Goal: Information Seeking & Learning: Learn about a topic

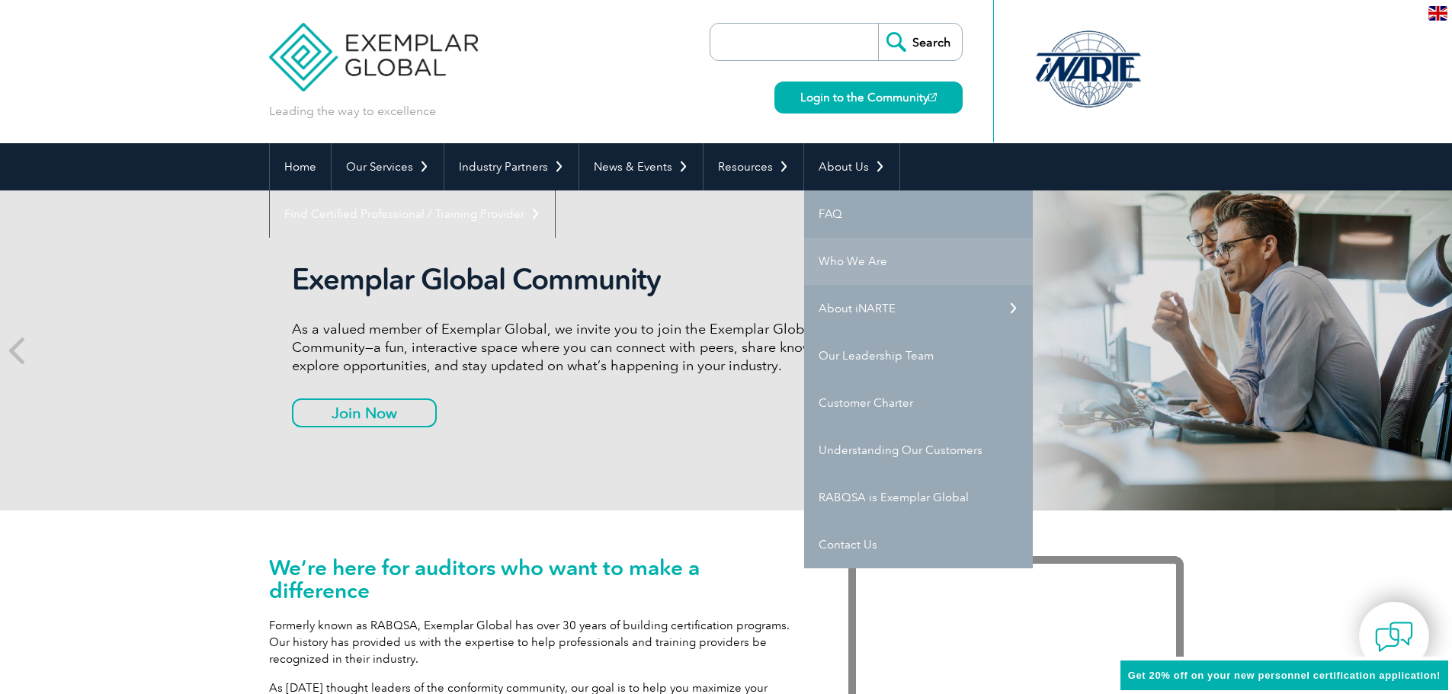
click at [857, 255] on link "Who We Are" at bounding box center [918, 261] width 229 height 47
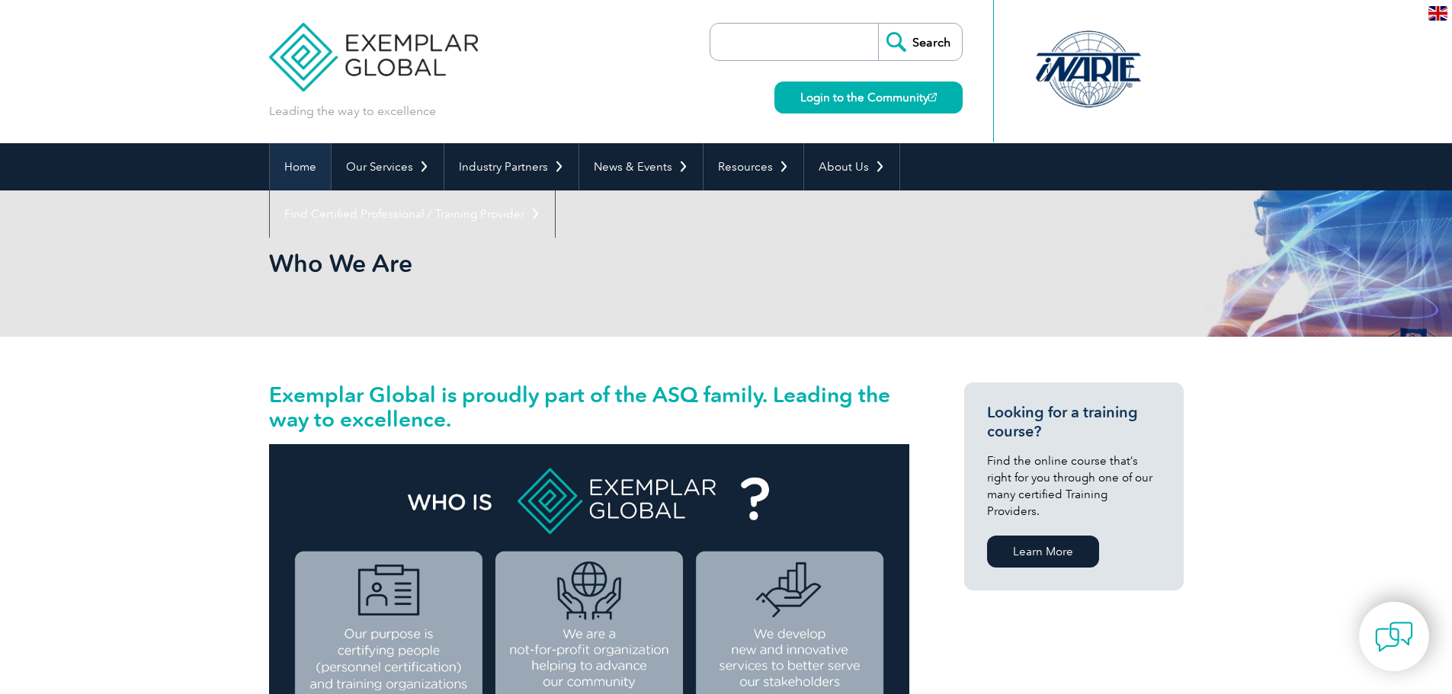
click at [300, 162] on link "Home" at bounding box center [300, 166] width 61 height 47
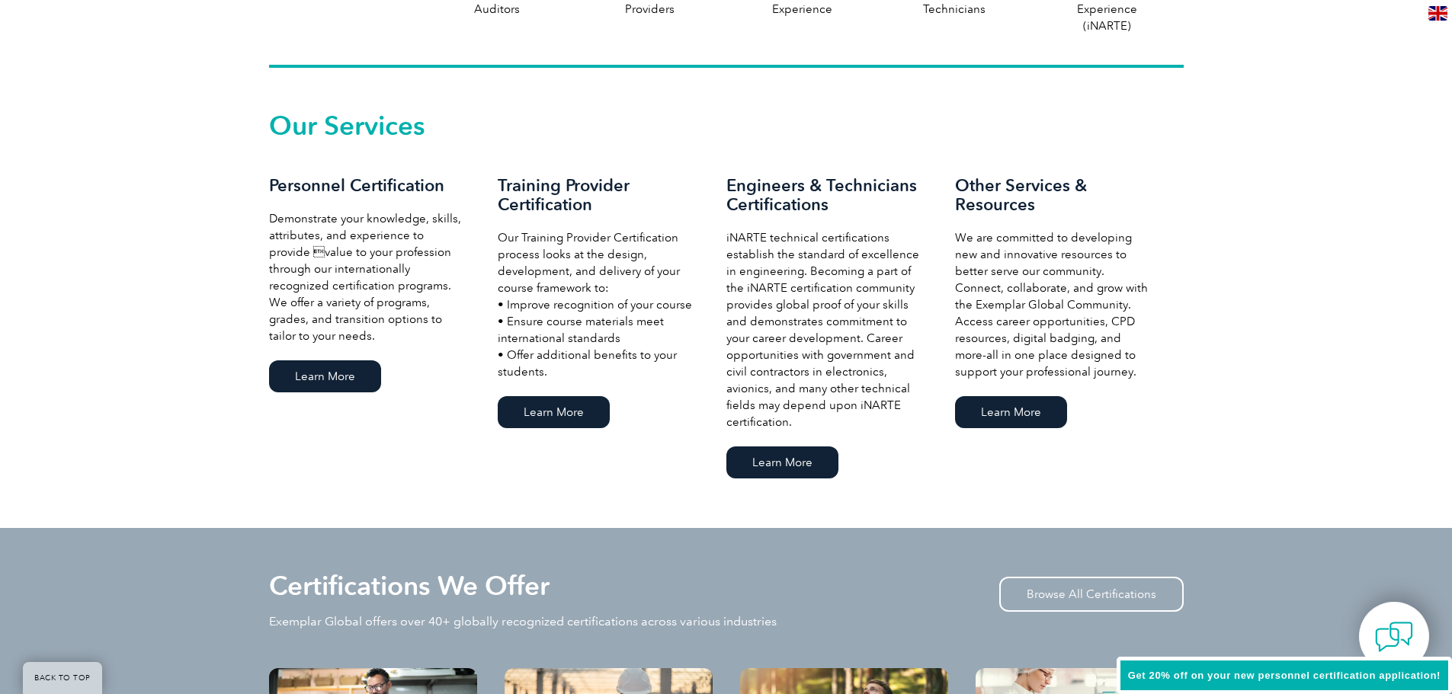
scroll to position [991, 0]
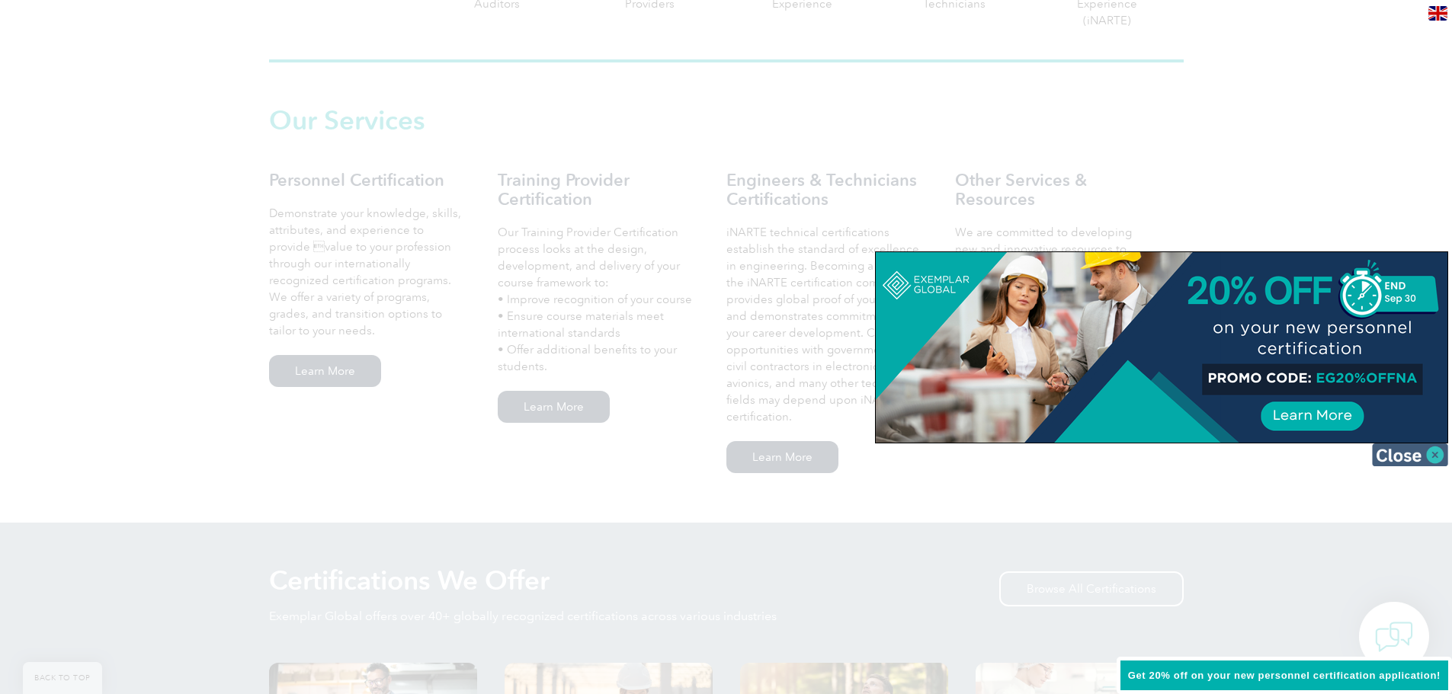
click at [1408, 452] on img at bounding box center [1410, 455] width 76 height 23
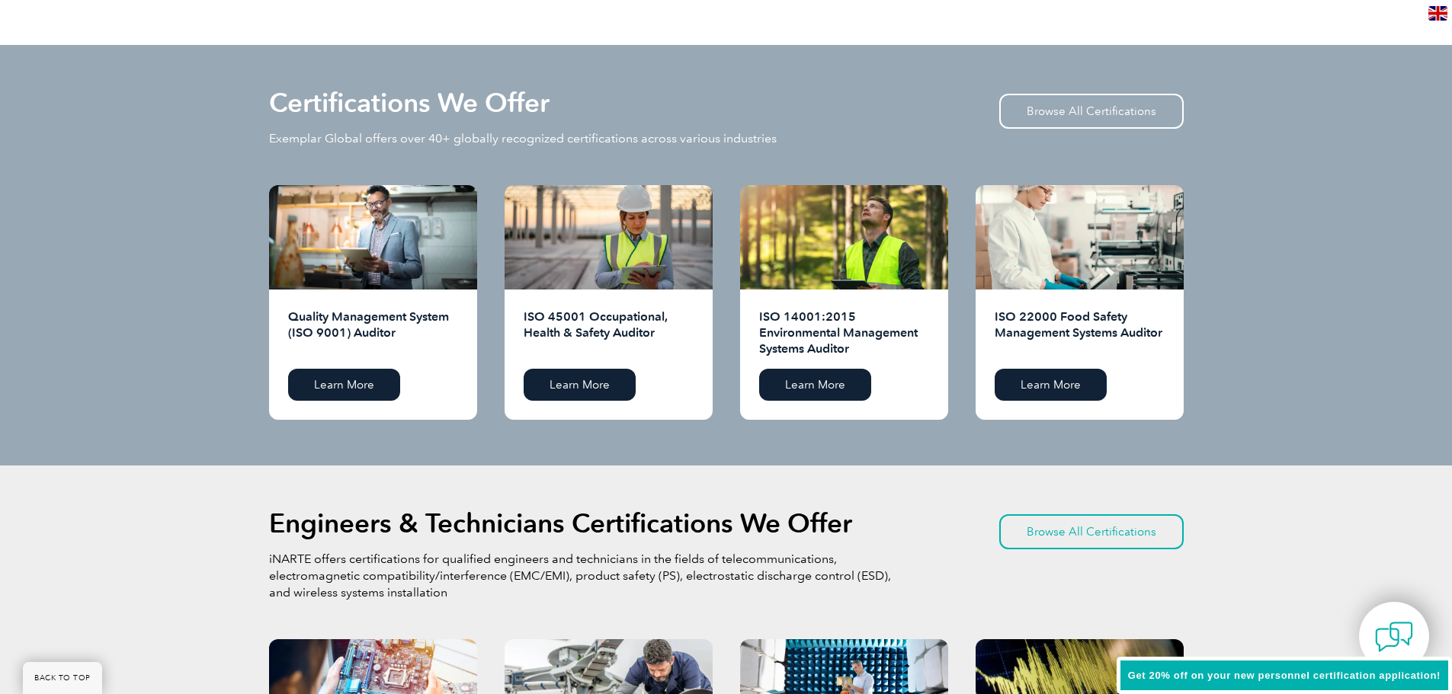
scroll to position [1220, 0]
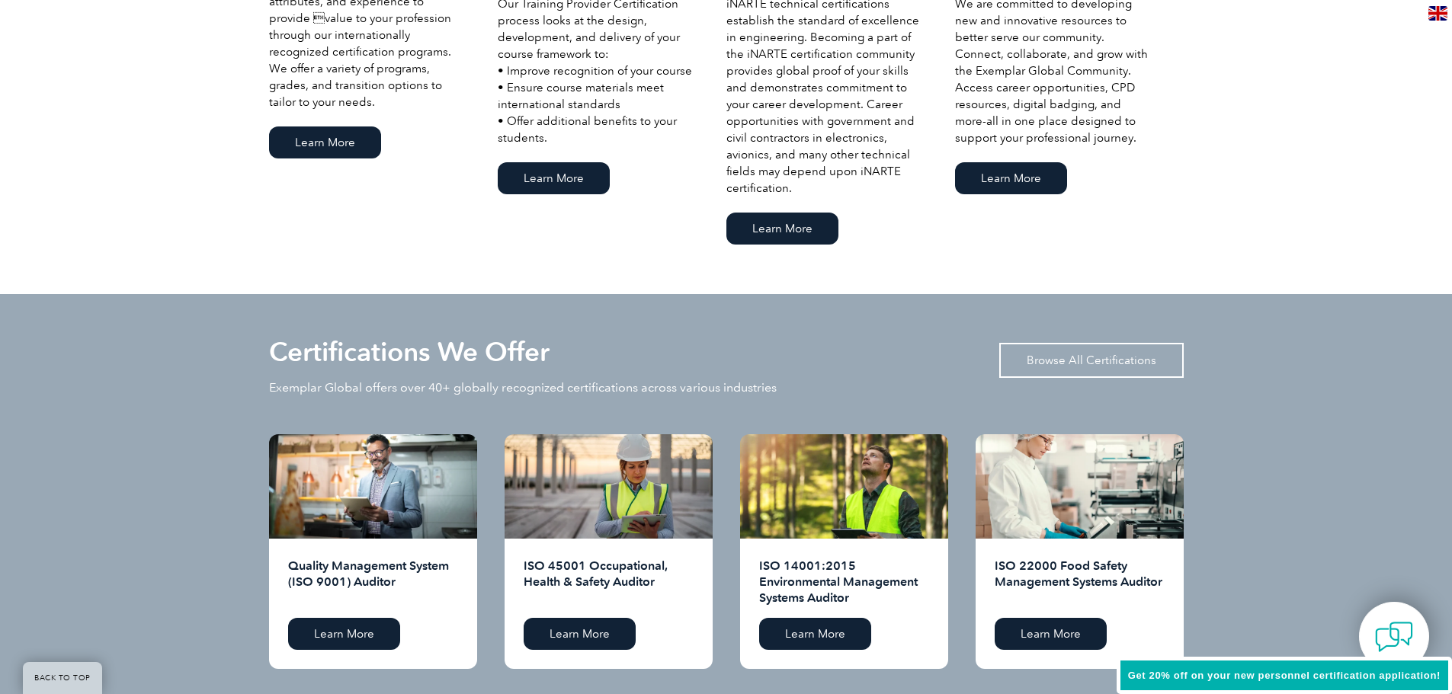
click at [1098, 367] on link "Browse All Certifications" at bounding box center [1091, 360] width 184 height 35
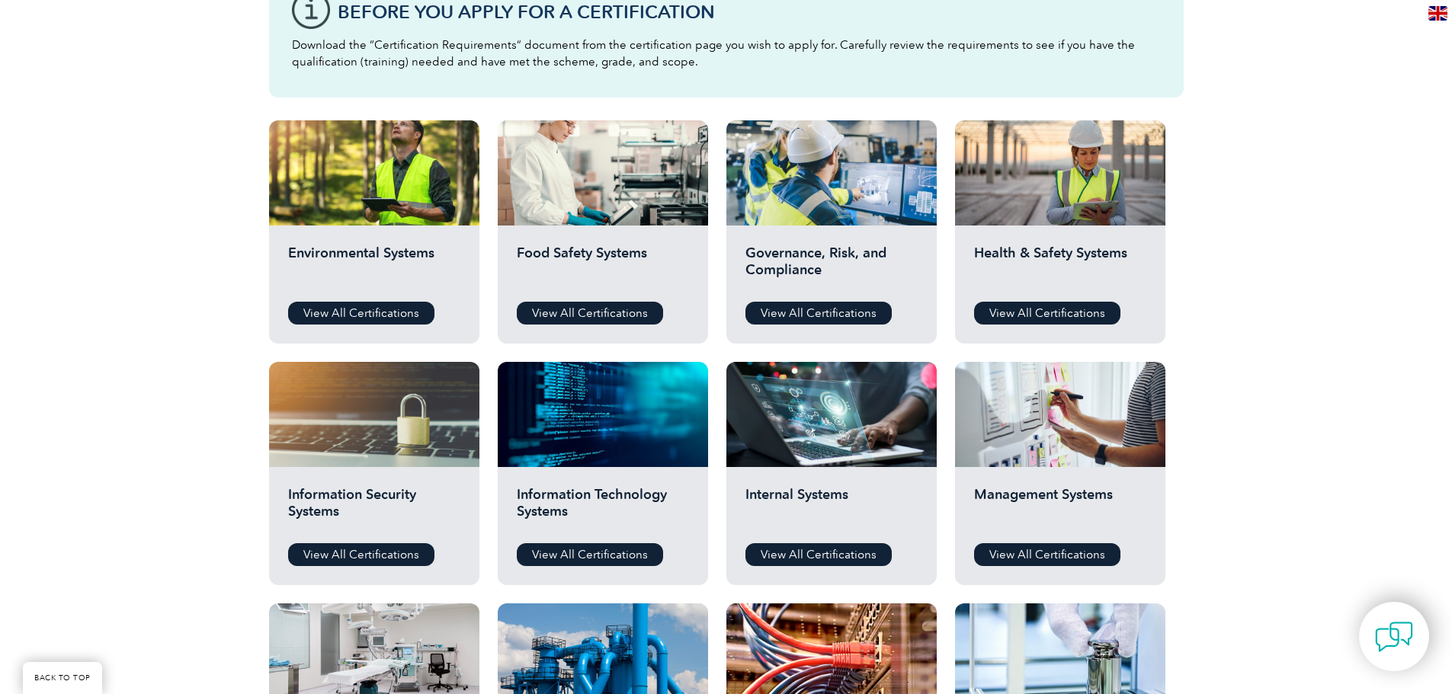
scroll to position [534, 0]
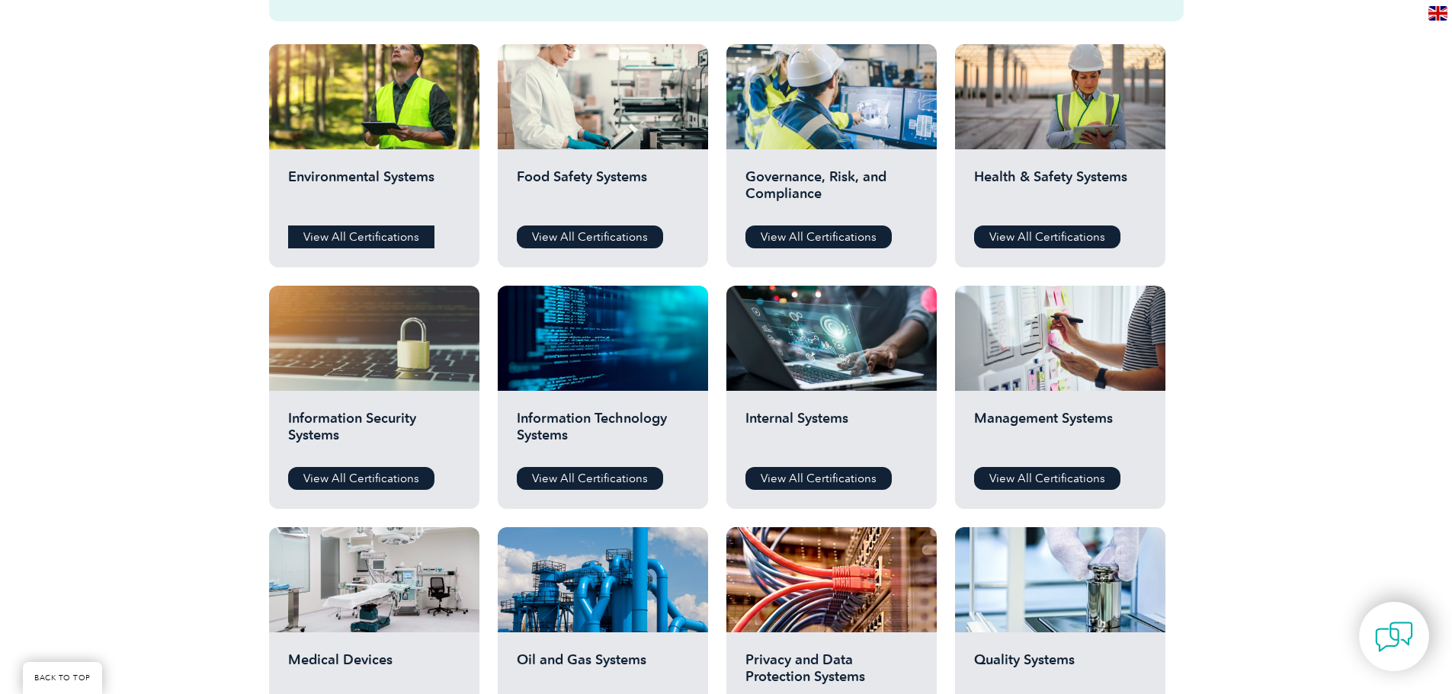
click at [365, 236] on link "View All Certifications" at bounding box center [361, 237] width 146 height 23
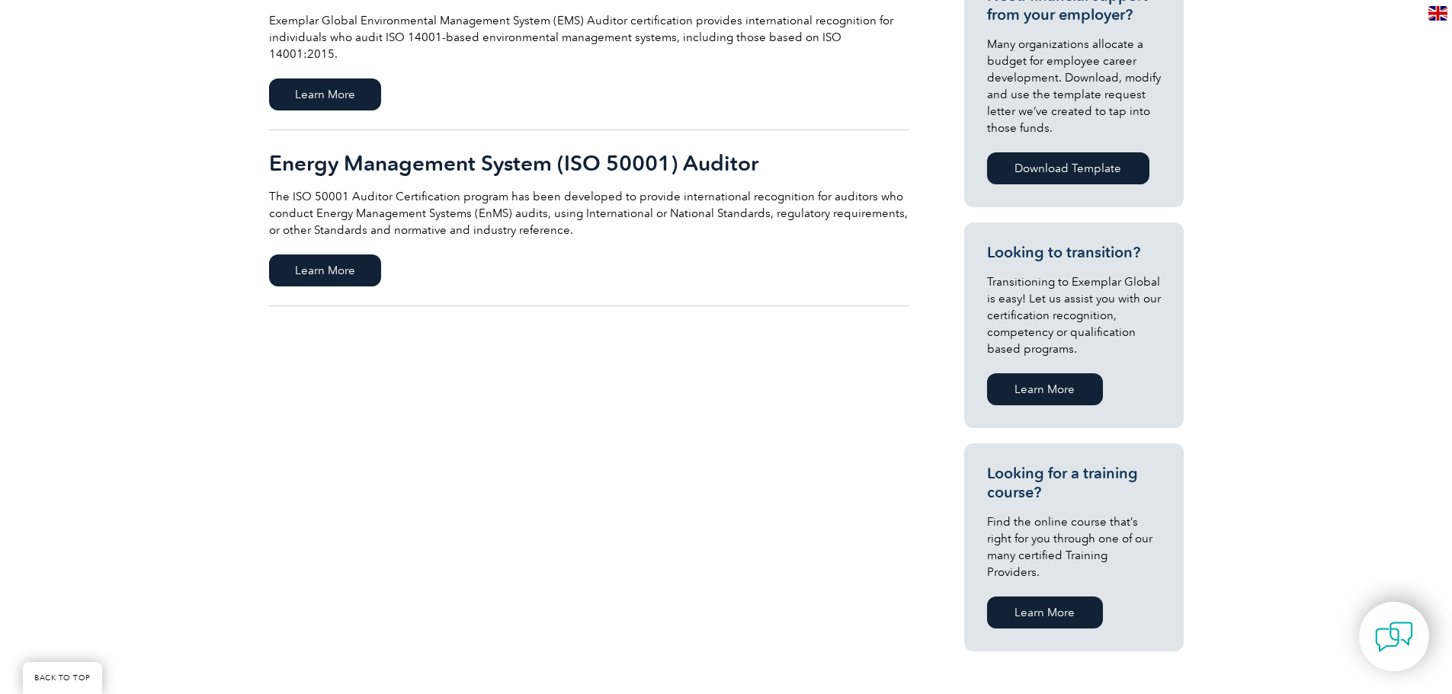
scroll to position [76, 0]
